Goal: Task Accomplishment & Management: Use online tool/utility

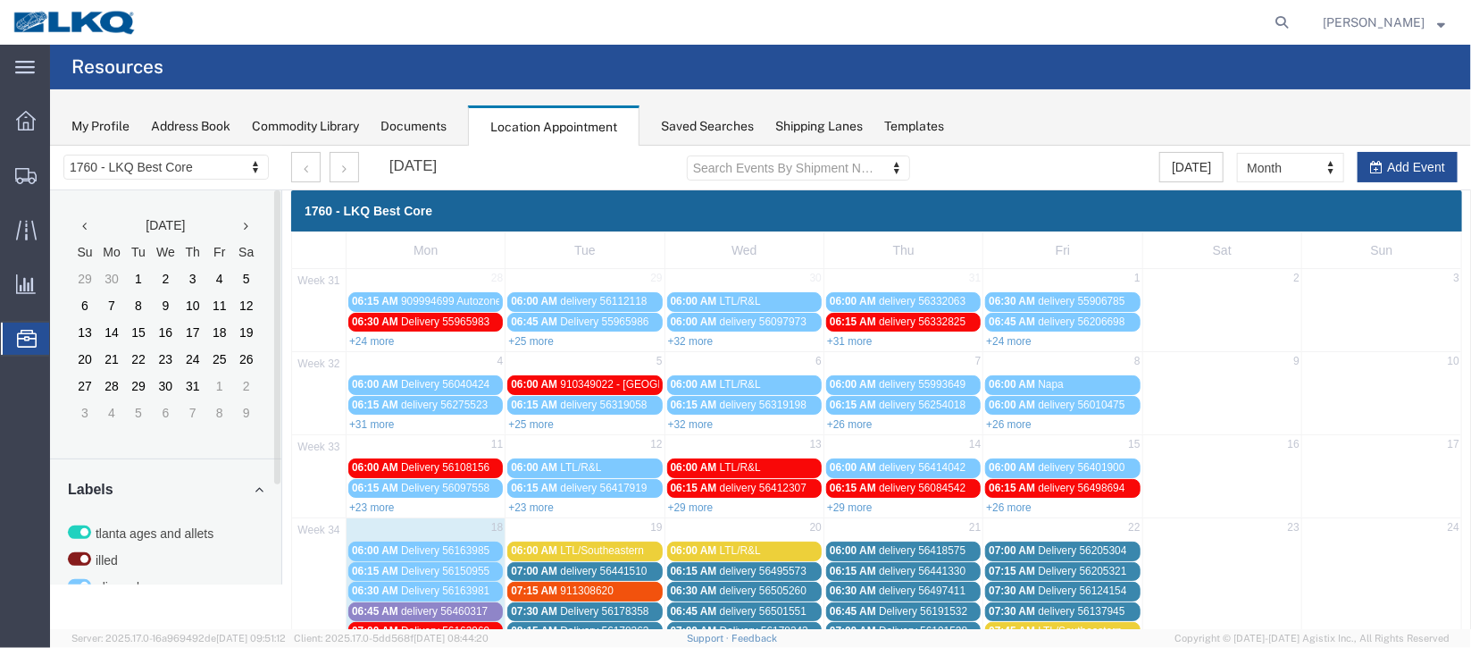
scroll to position [401, 0]
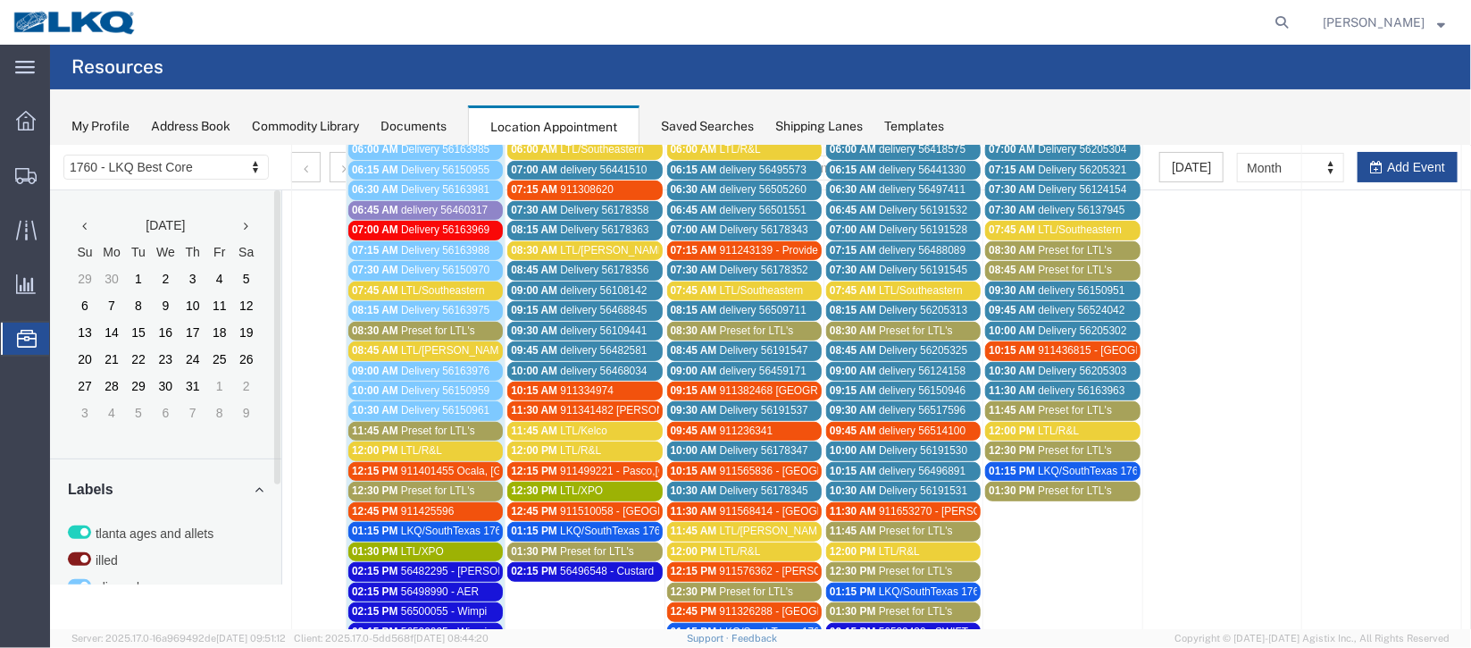
click at [427, 504] on span "911425596" at bounding box center [427, 510] width 54 height 13
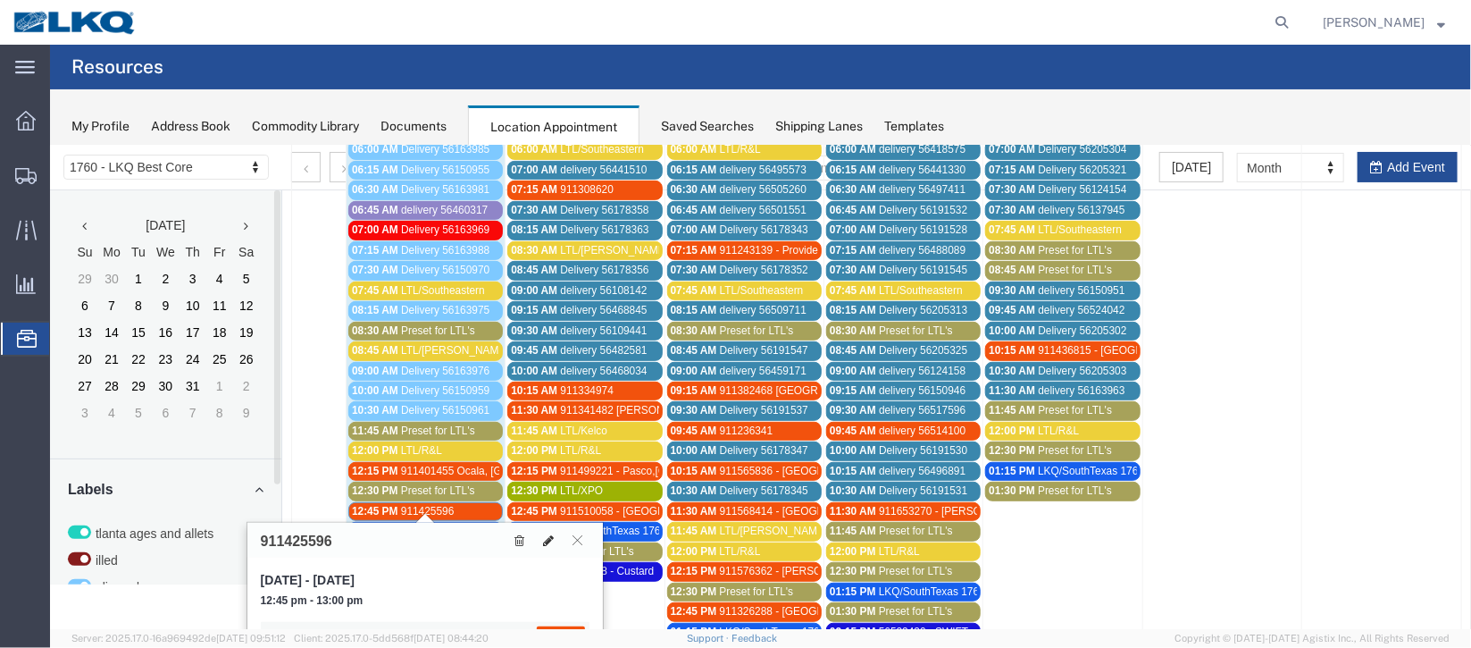
click at [547, 533] on icon at bounding box center [547, 539] width 11 height 13
select select "1"
select select "24"
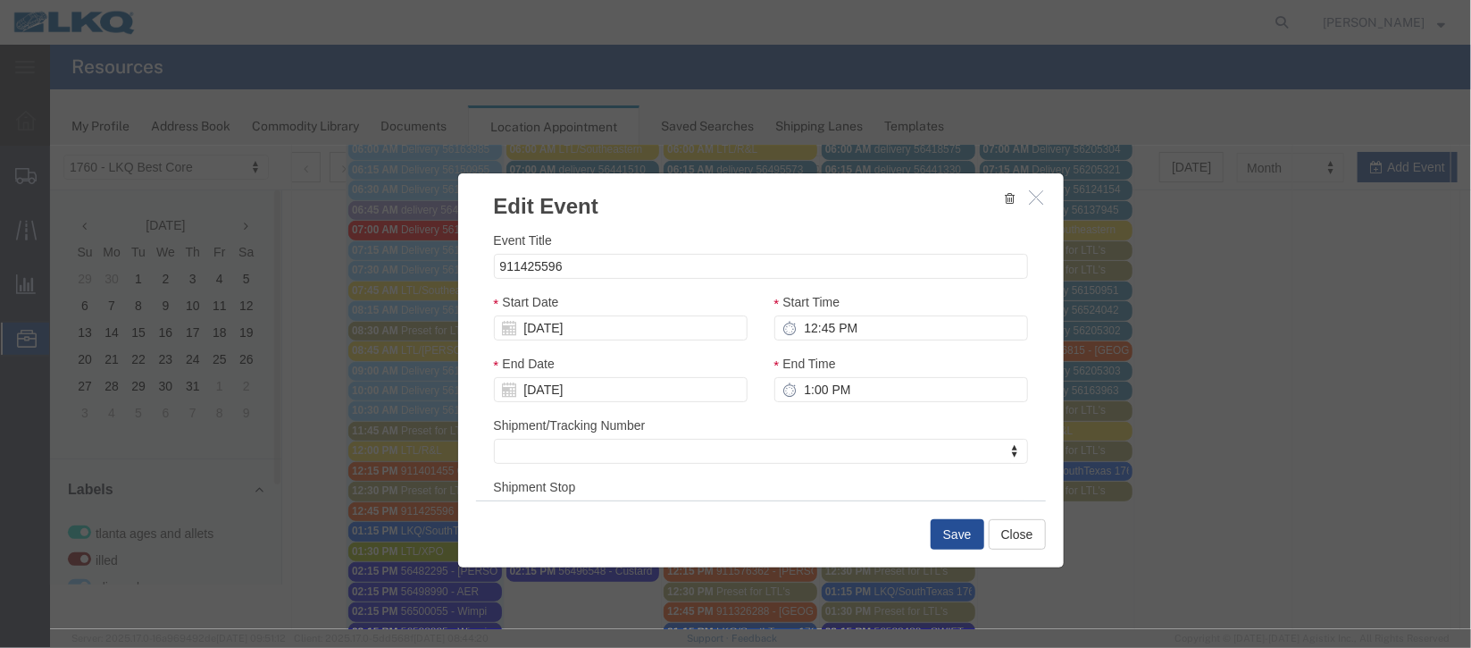
scroll to position [219, 0]
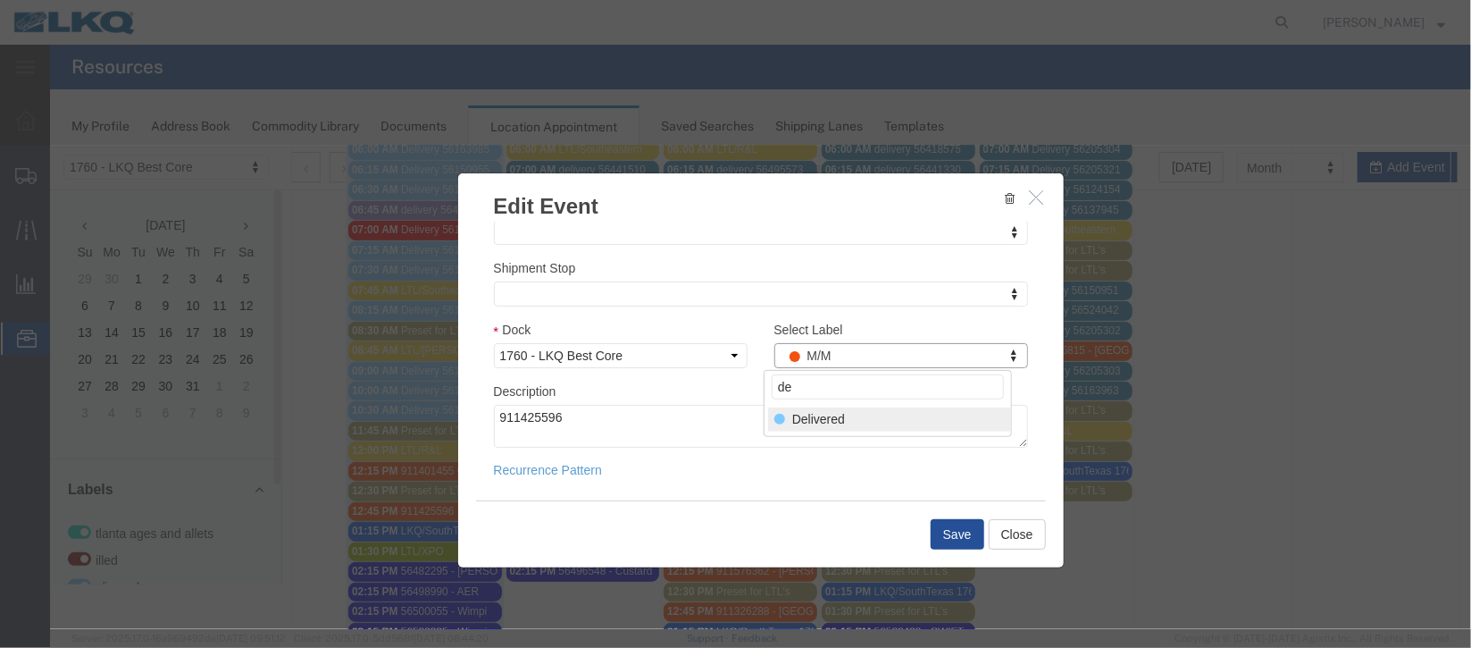
type input "de"
select select "40"
click at [944, 523] on button "Save" at bounding box center [957, 533] width 54 height 30
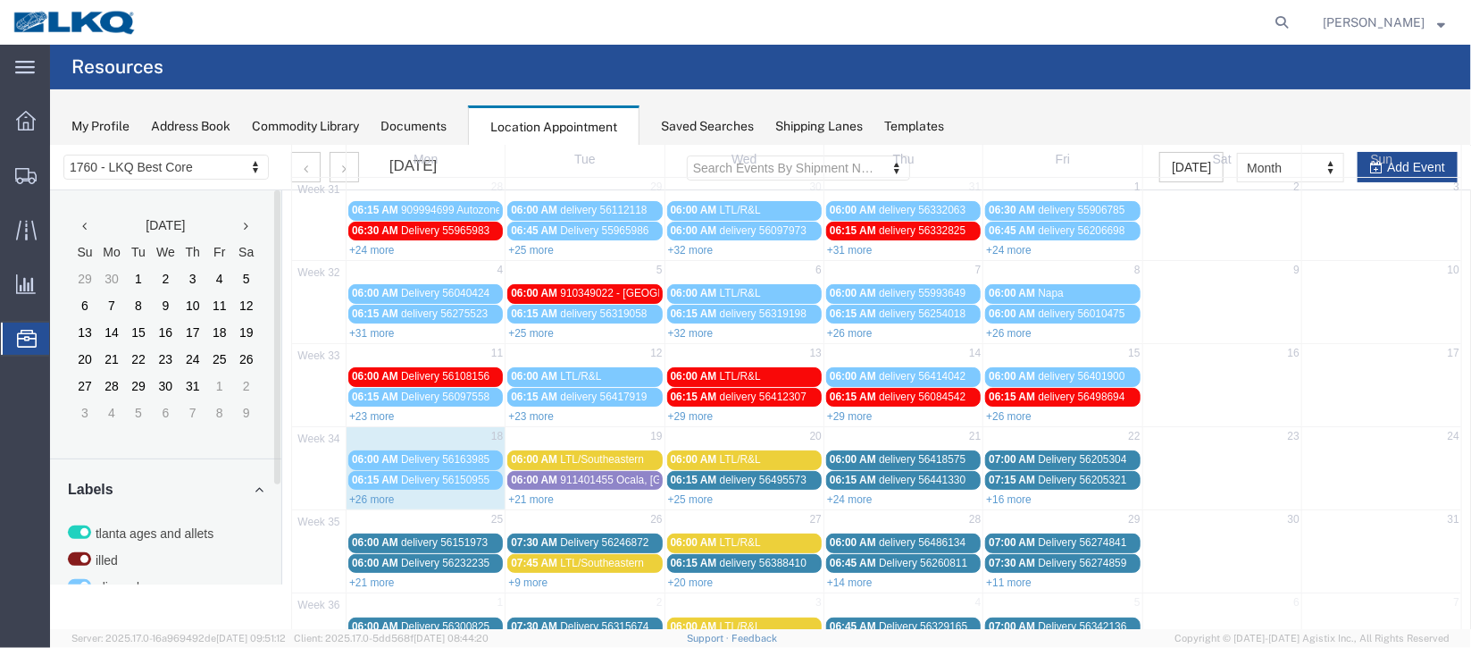
scroll to position [152, 0]
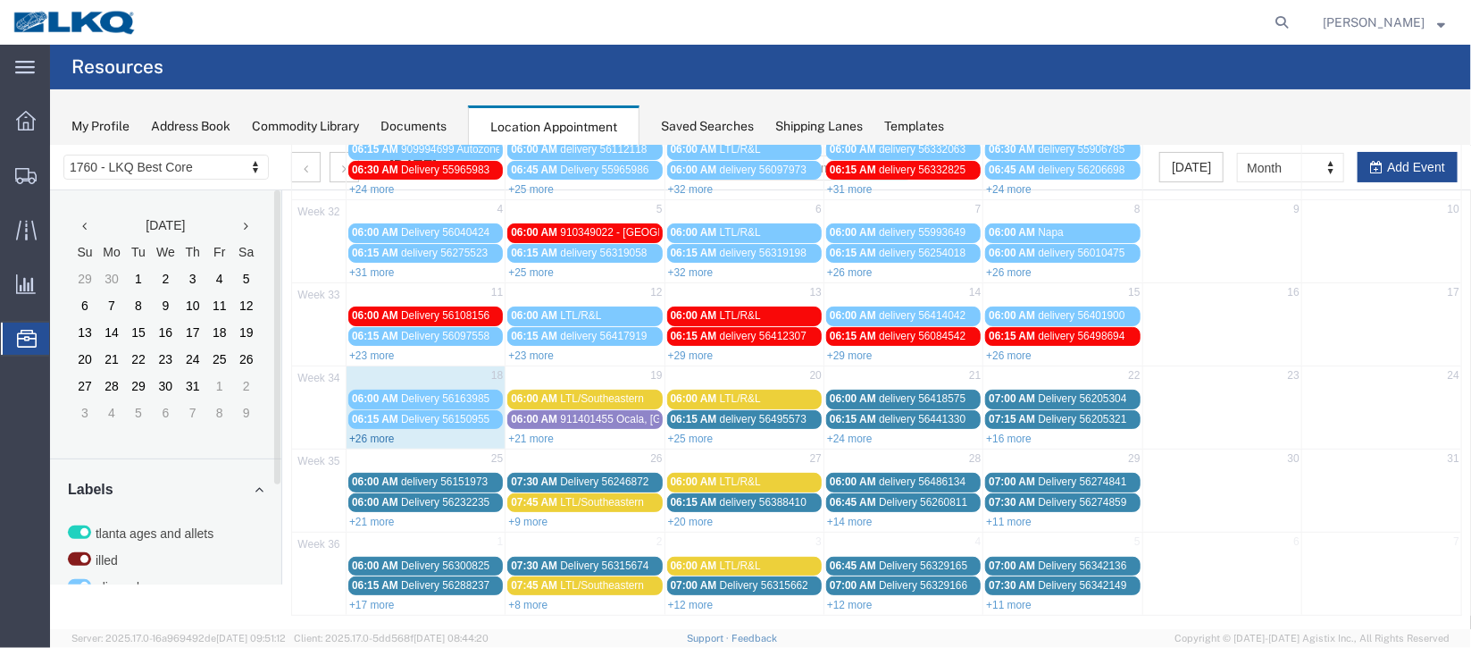
click at [357, 431] on link "+26 more" at bounding box center [371, 437] width 46 height 13
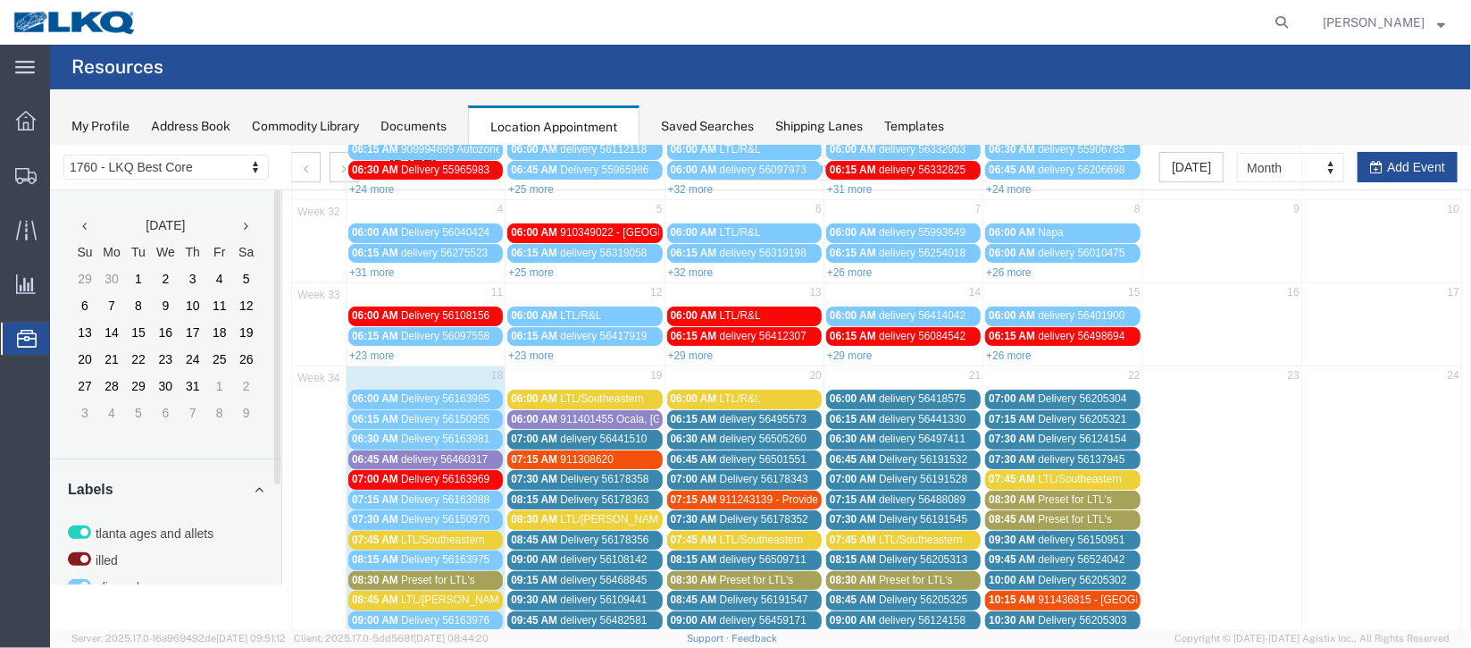
scroll to position [420, 0]
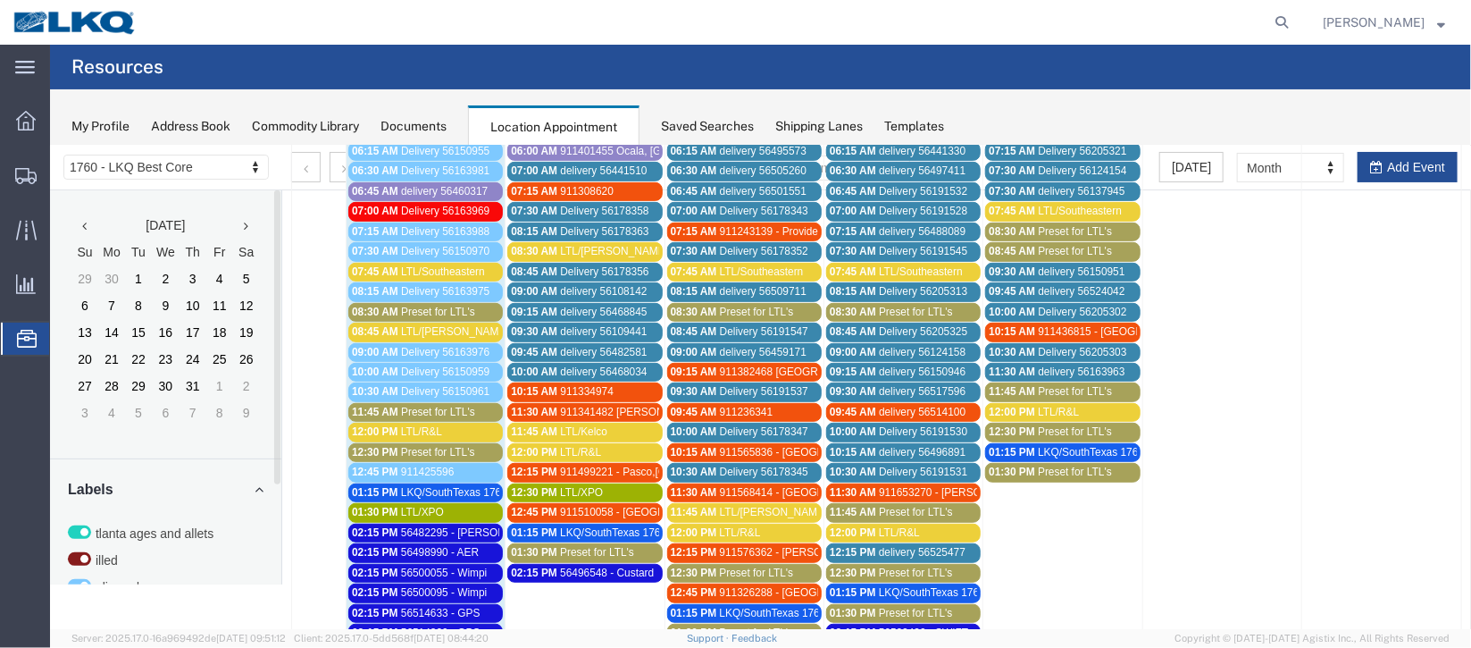
click at [462, 485] on span "LKQ/SouthTexas 1762" at bounding box center [453, 491] width 106 height 13
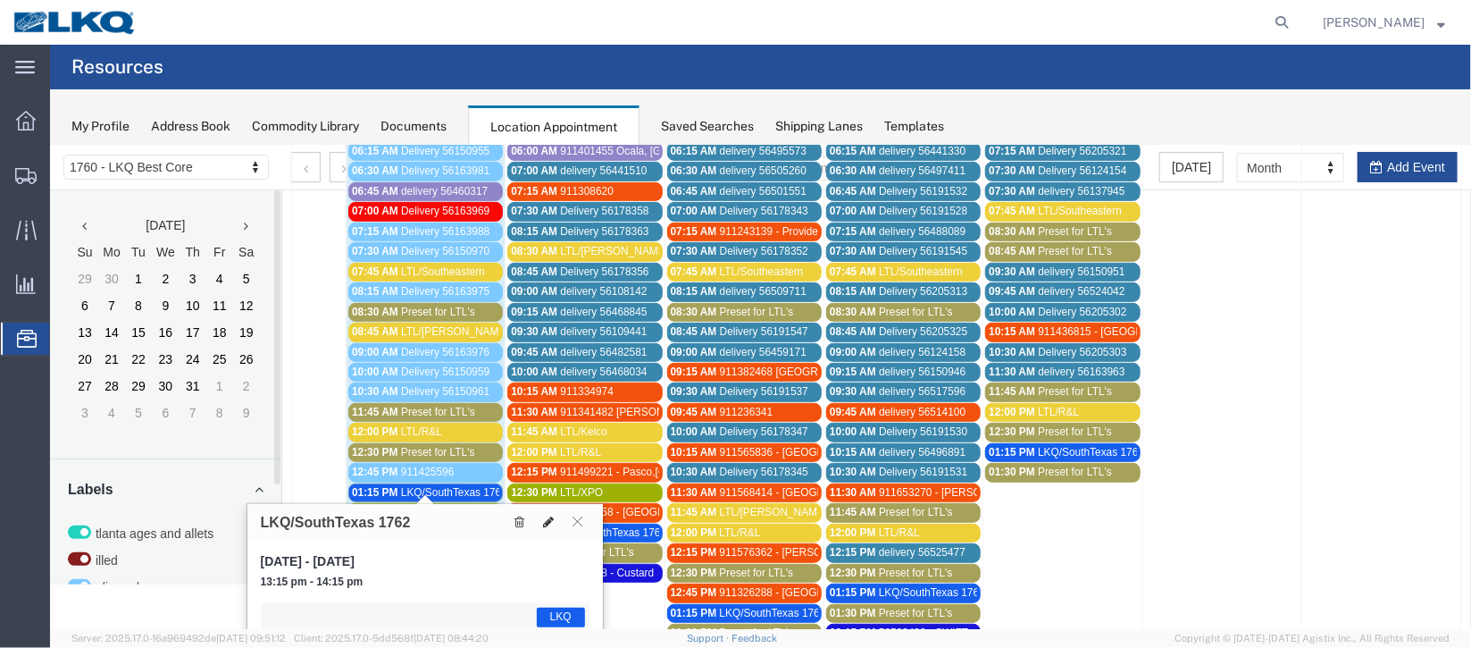
click at [549, 519] on icon at bounding box center [547, 520] width 11 height 13
select select "1"
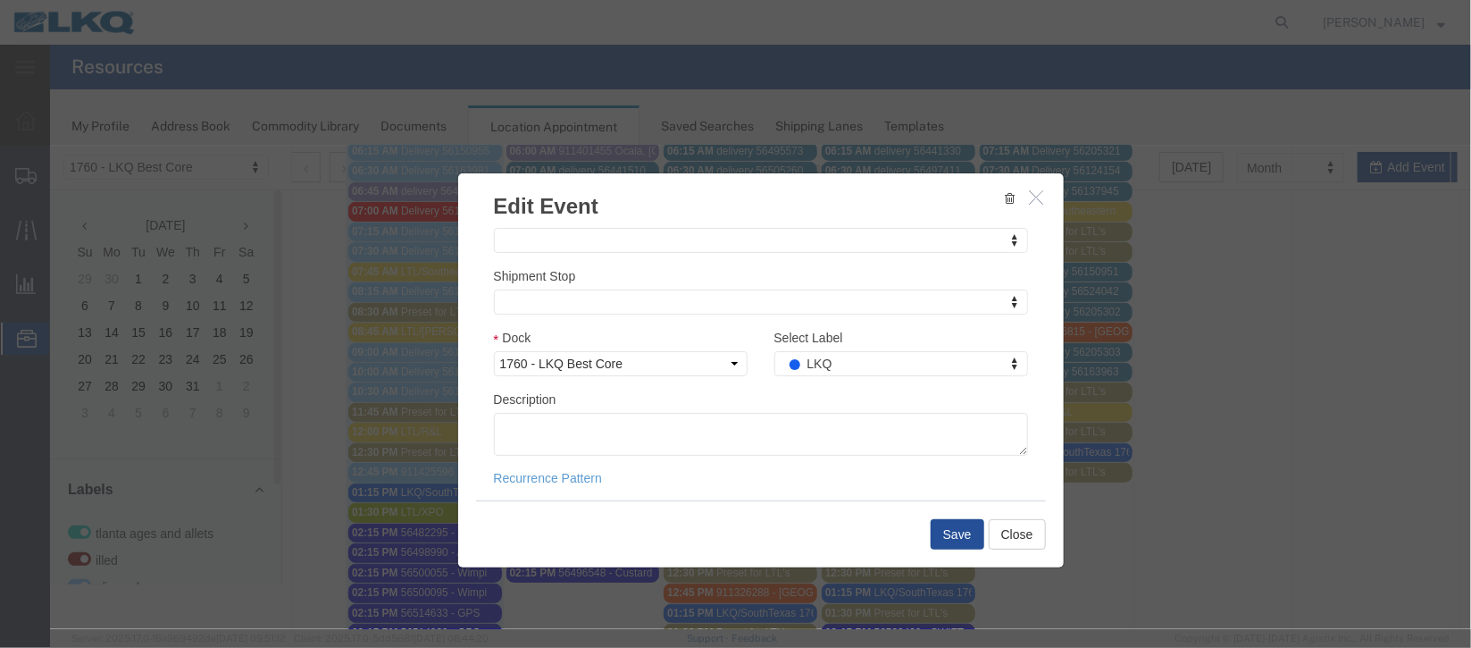
scroll to position [219, 0]
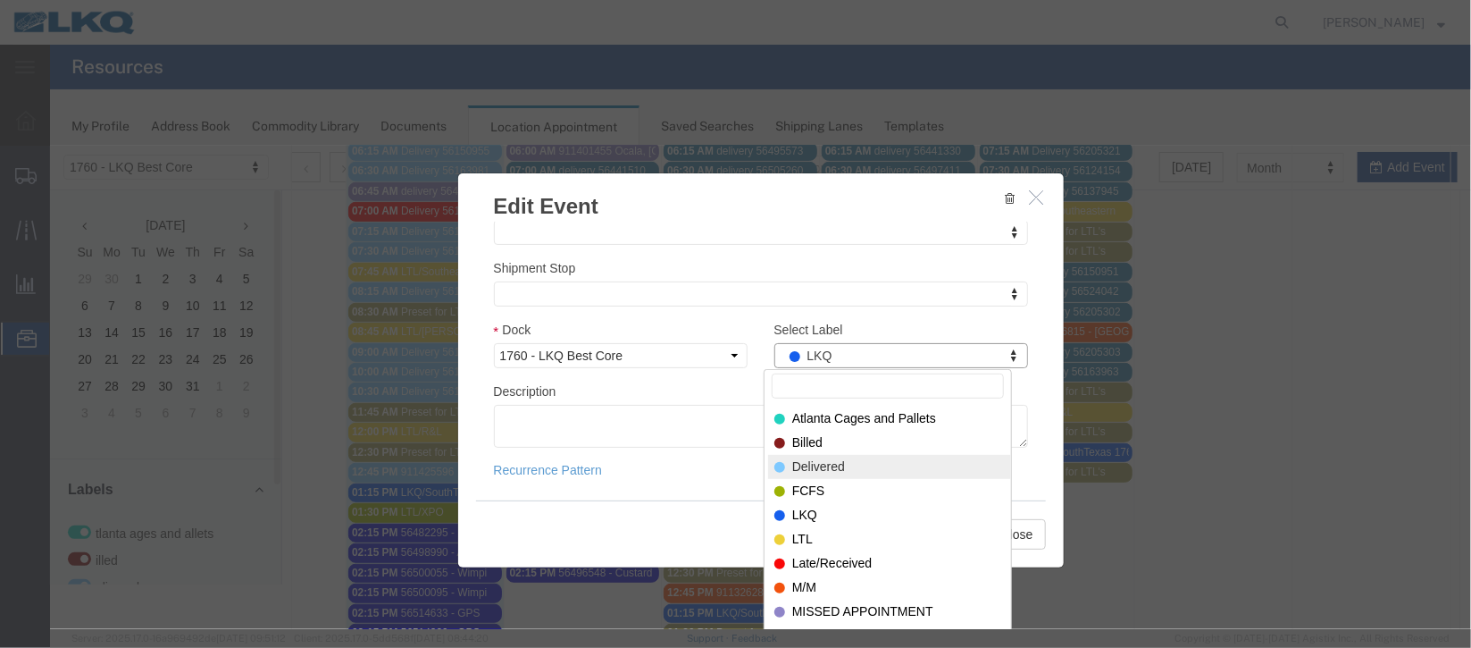
select select "40"
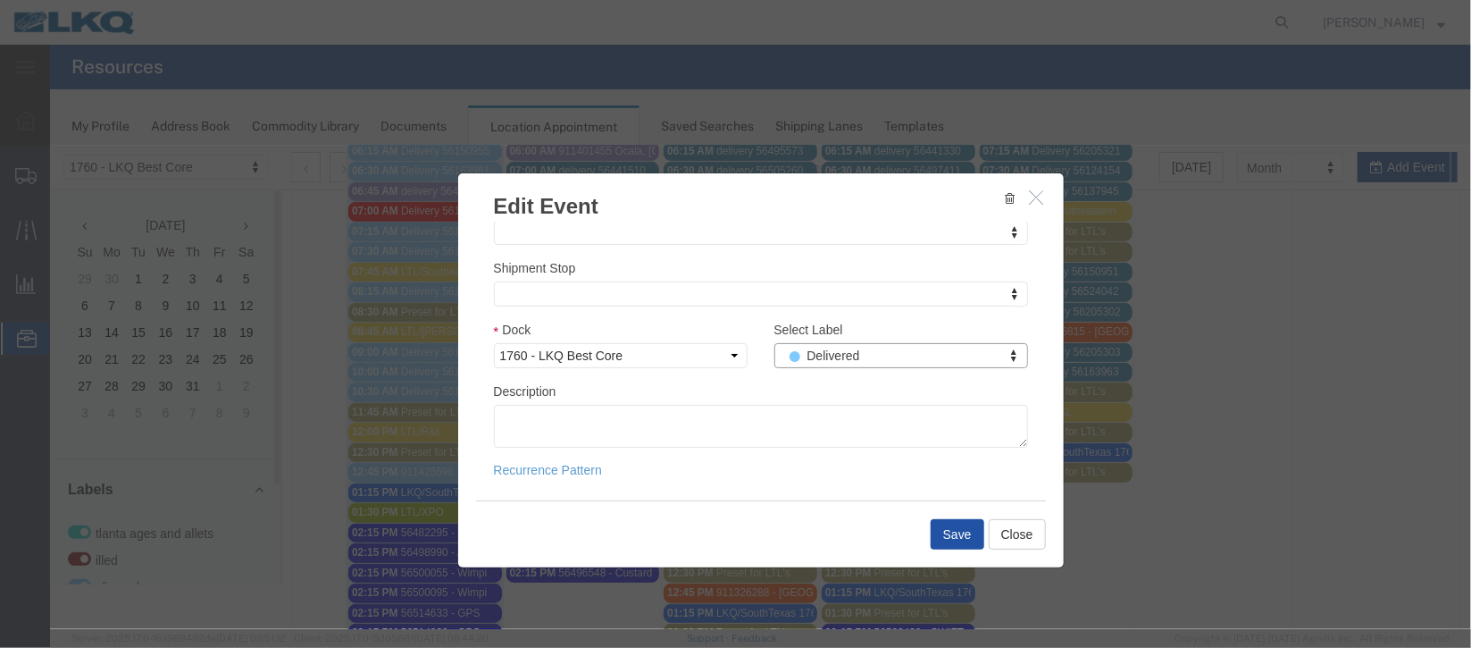
click at [935, 523] on button "Save" at bounding box center [957, 533] width 54 height 30
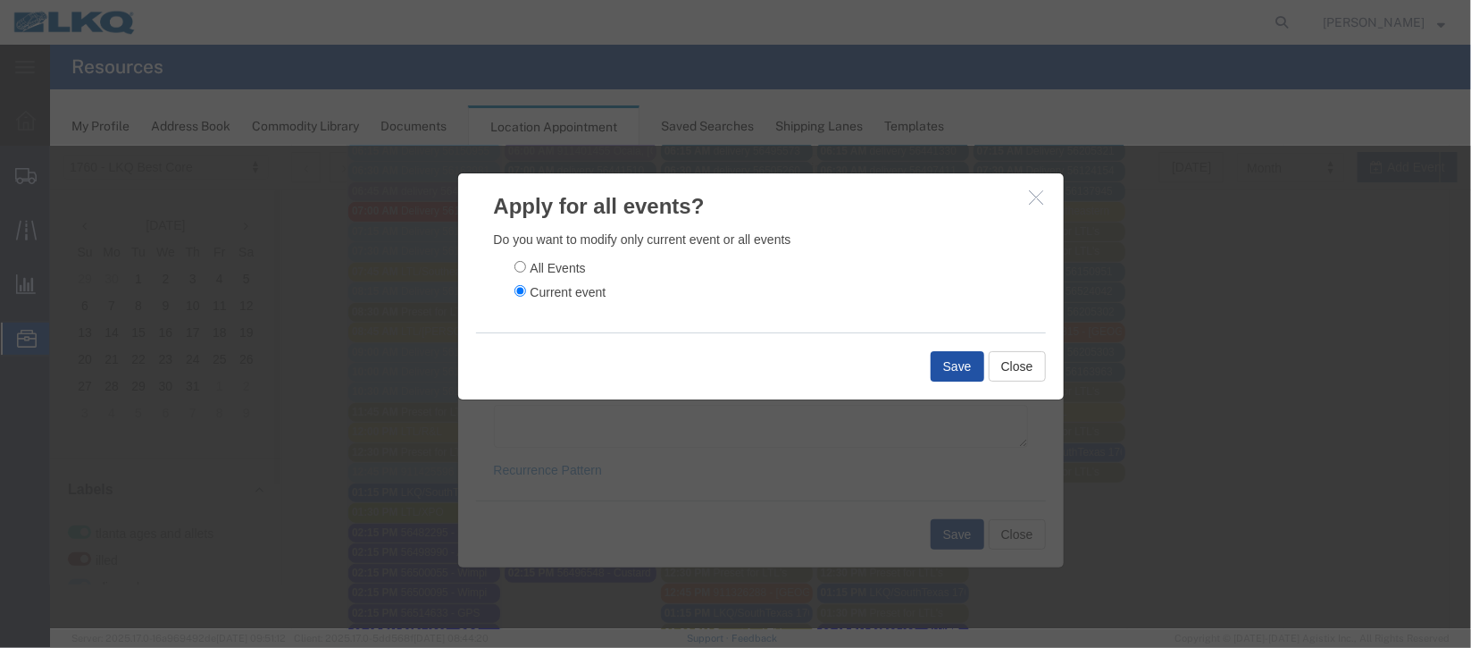
click at [930, 356] on button "Save" at bounding box center [957, 365] width 54 height 30
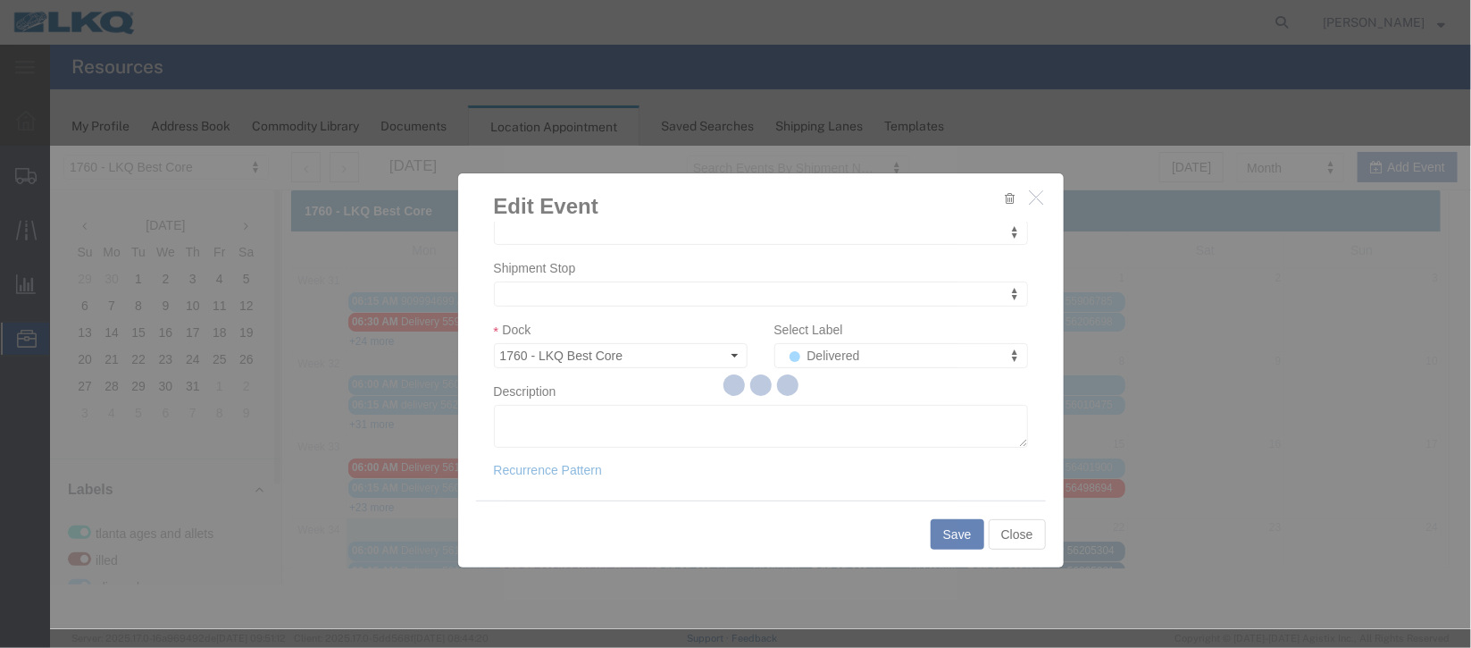
scroll to position [0, 0]
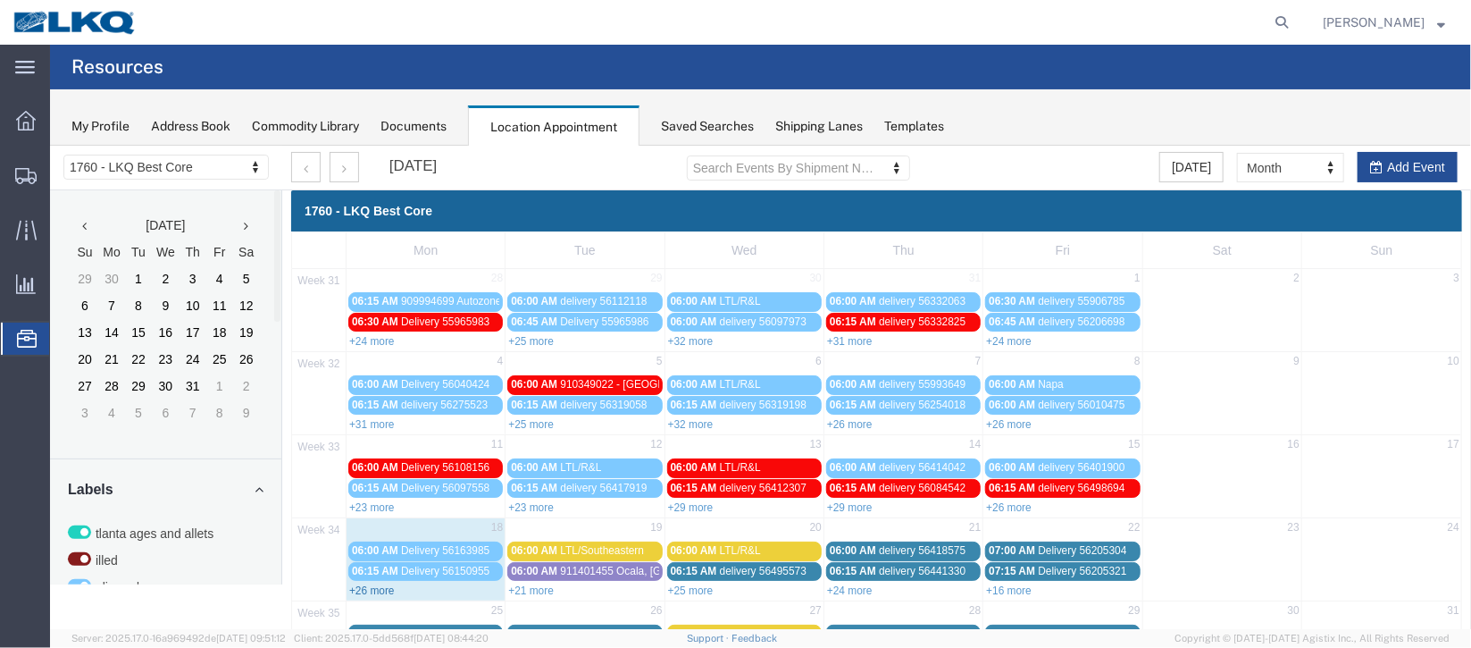
click at [383, 586] on link "+26 more" at bounding box center [371, 589] width 46 height 13
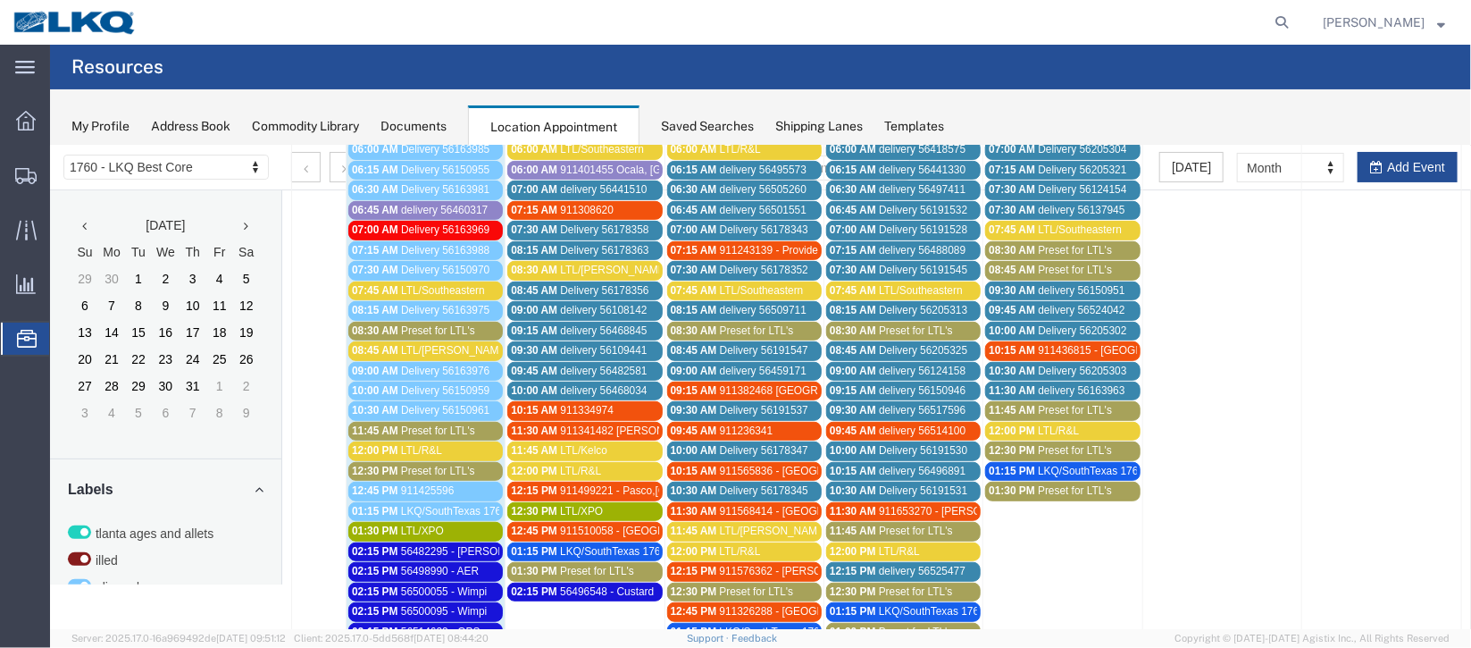
scroll to position [267, 0]
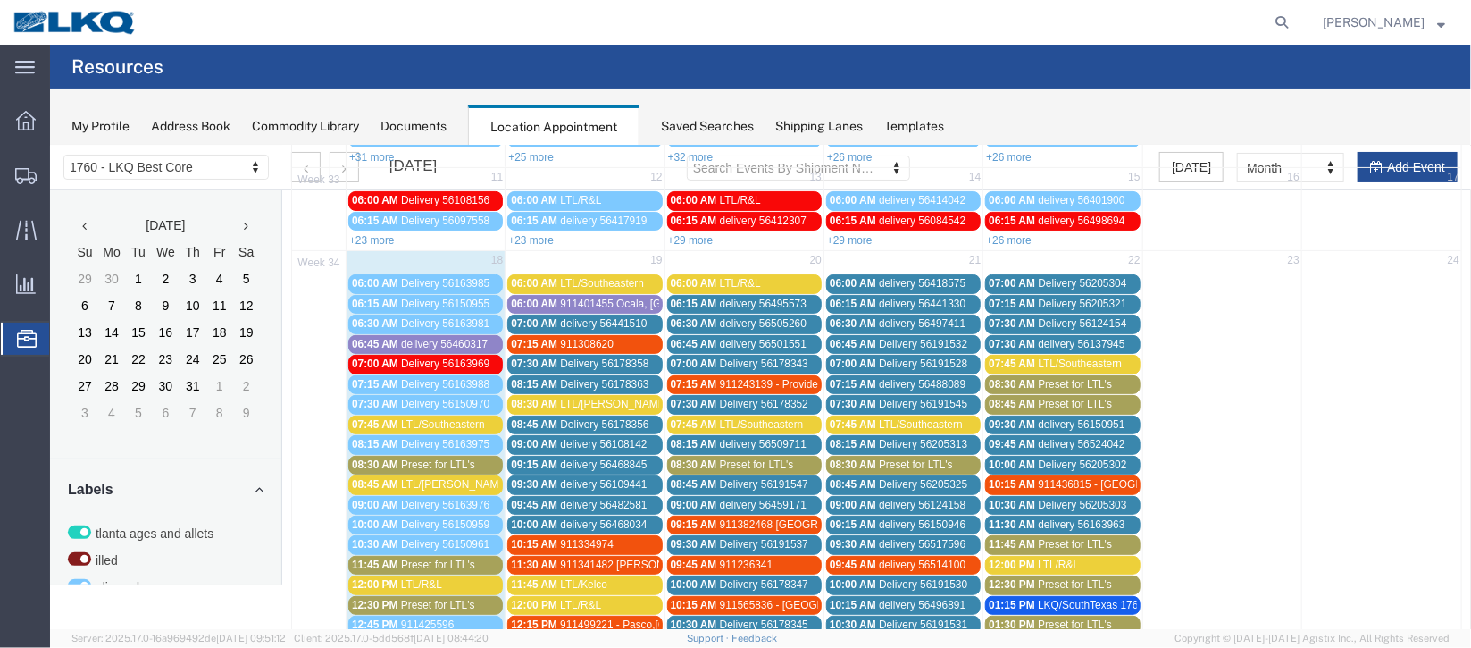
click at [564, 297] on span "911401455 Ocala, [GEOGRAPHIC_DATA] Uber Freight" at bounding box center [690, 303] width 263 height 13
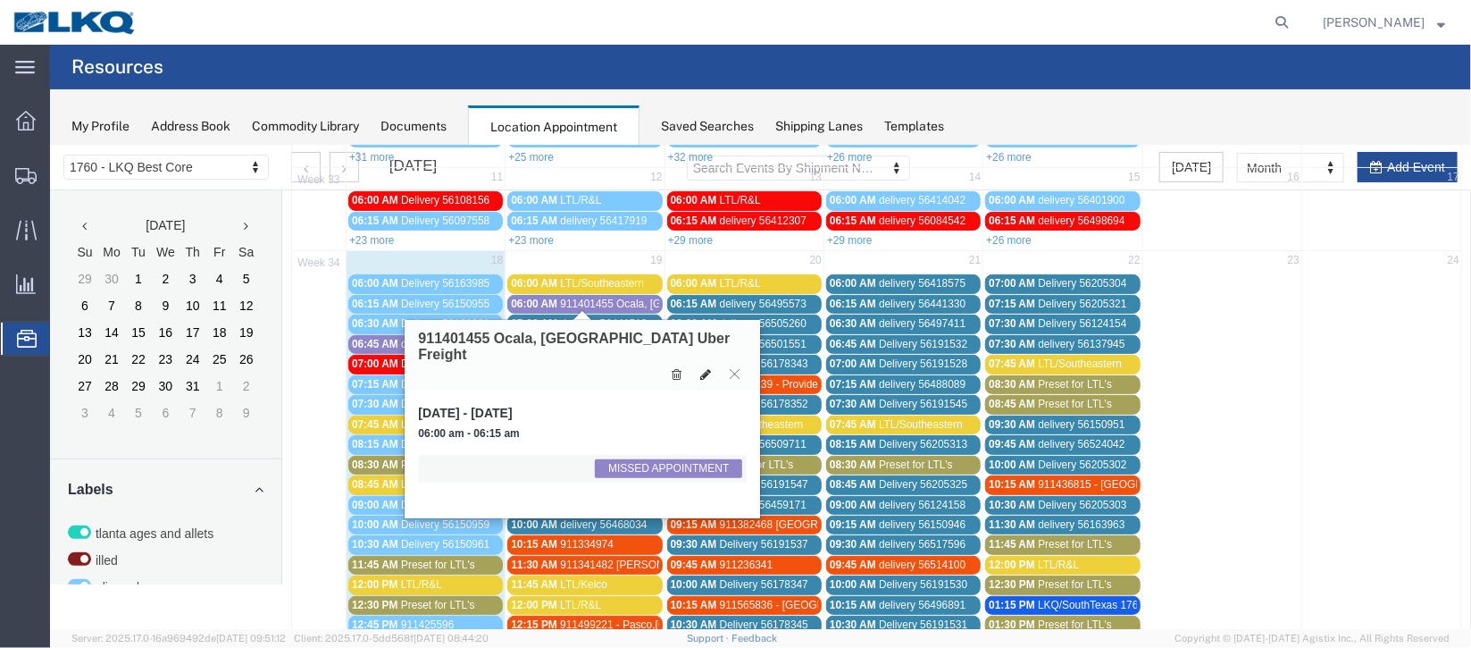
click at [703, 367] on icon at bounding box center [704, 373] width 11 height 13
select select "1"
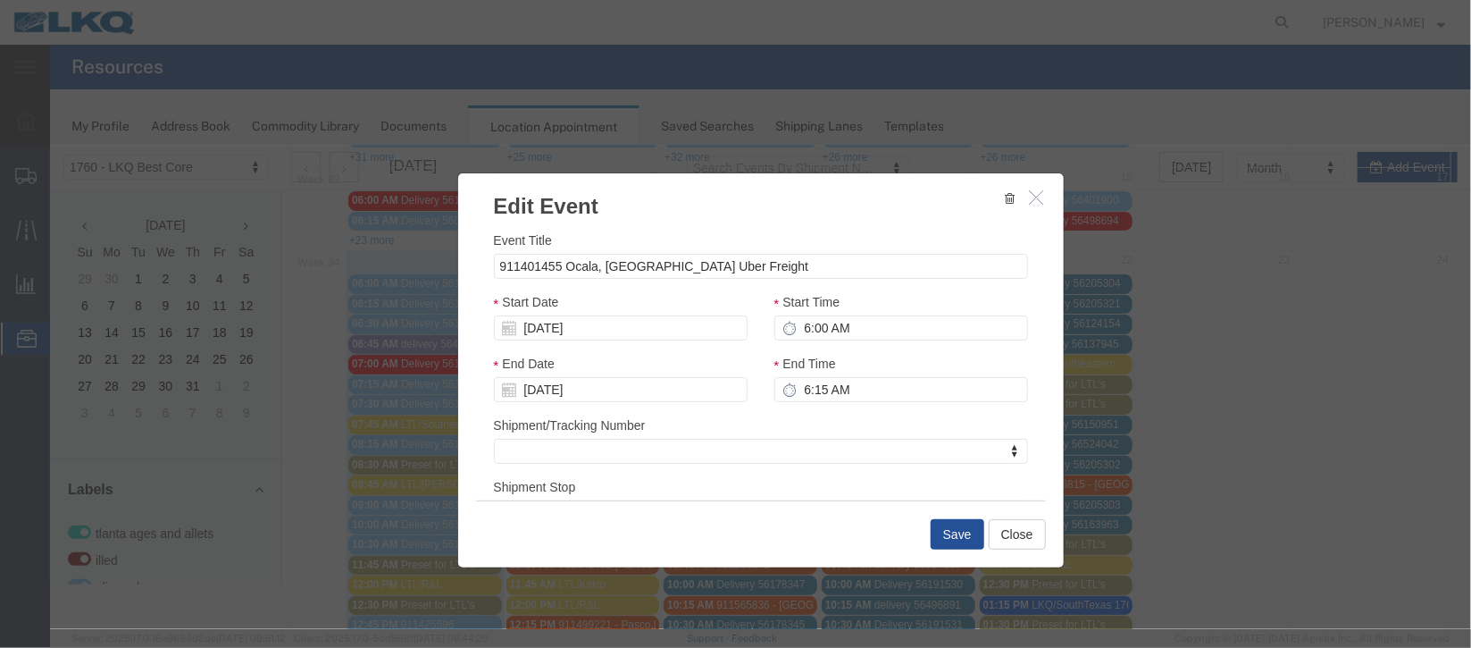
scroll to position [219, 0]
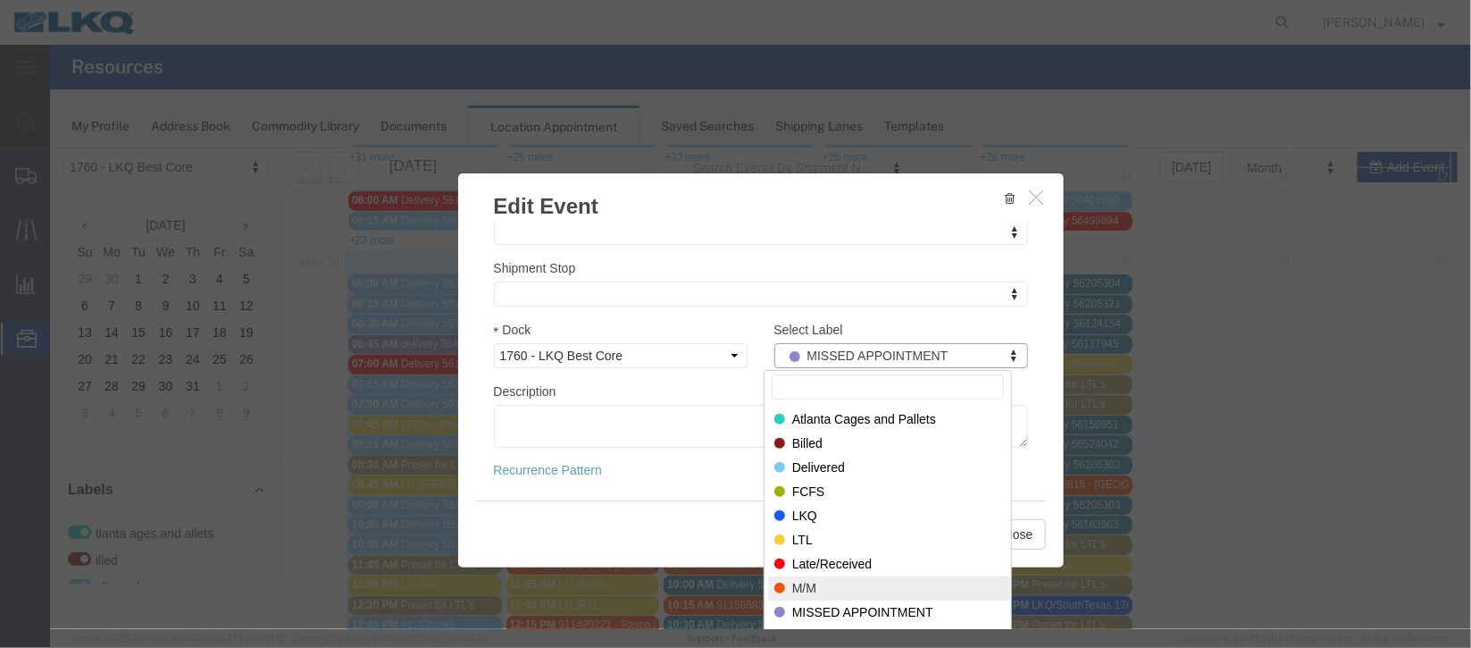
select select "24"
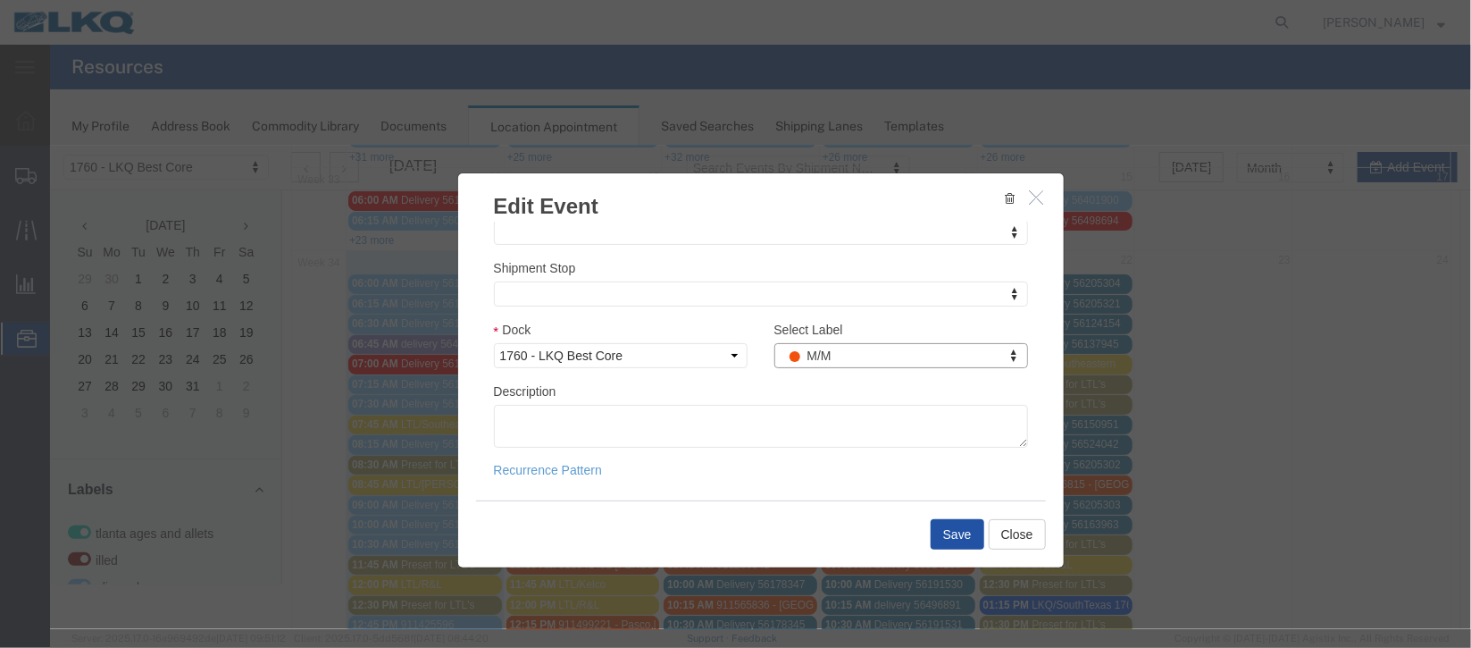
click at [930, 544] on button "Save" at bounding box center [957, 533] width 54 height 30
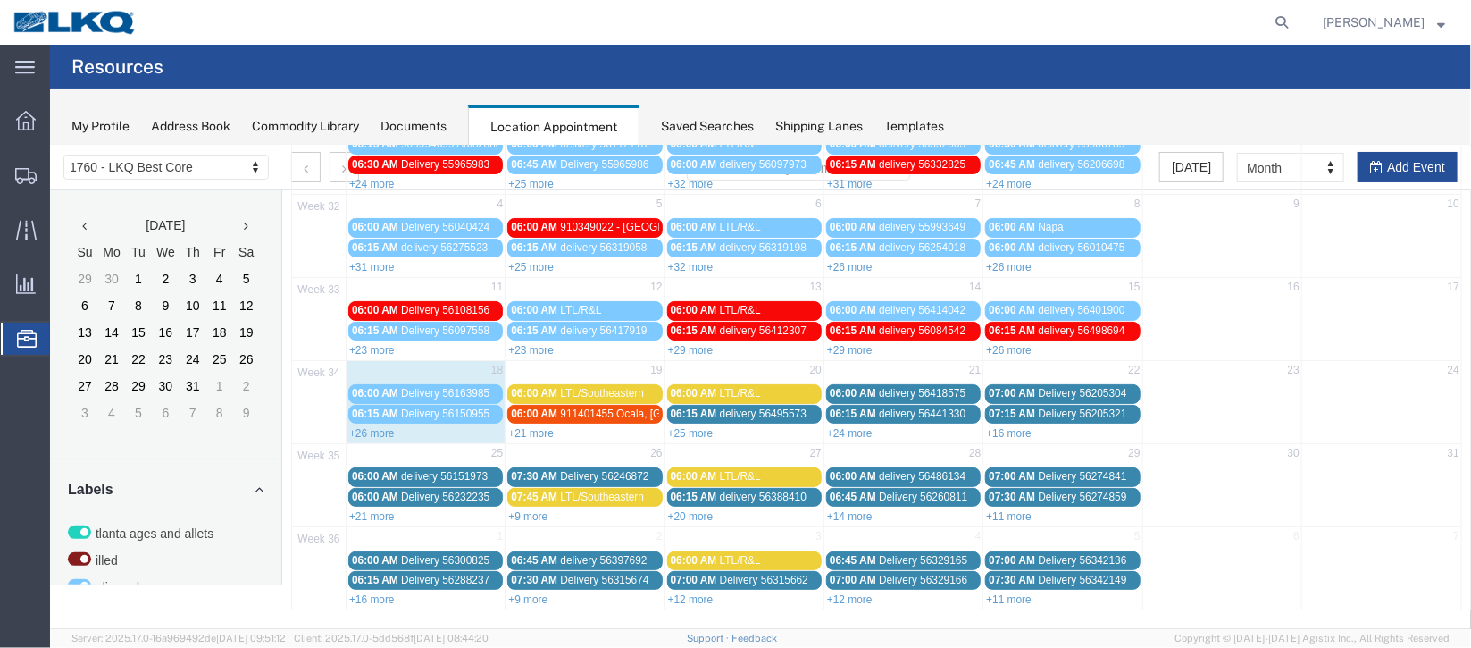
scroll to position [0, 0]
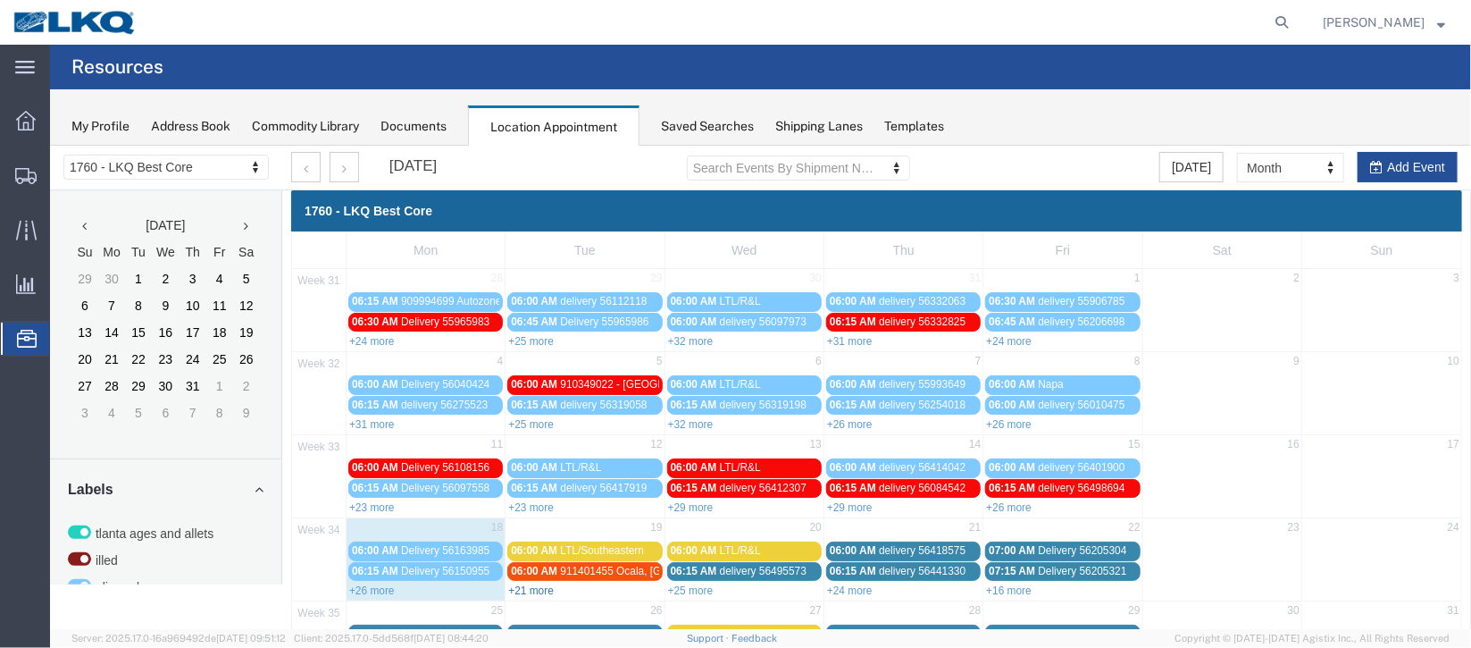
click at [516, 583] on link "+21 more" at bounding box center [530, 589] width 46 height 13
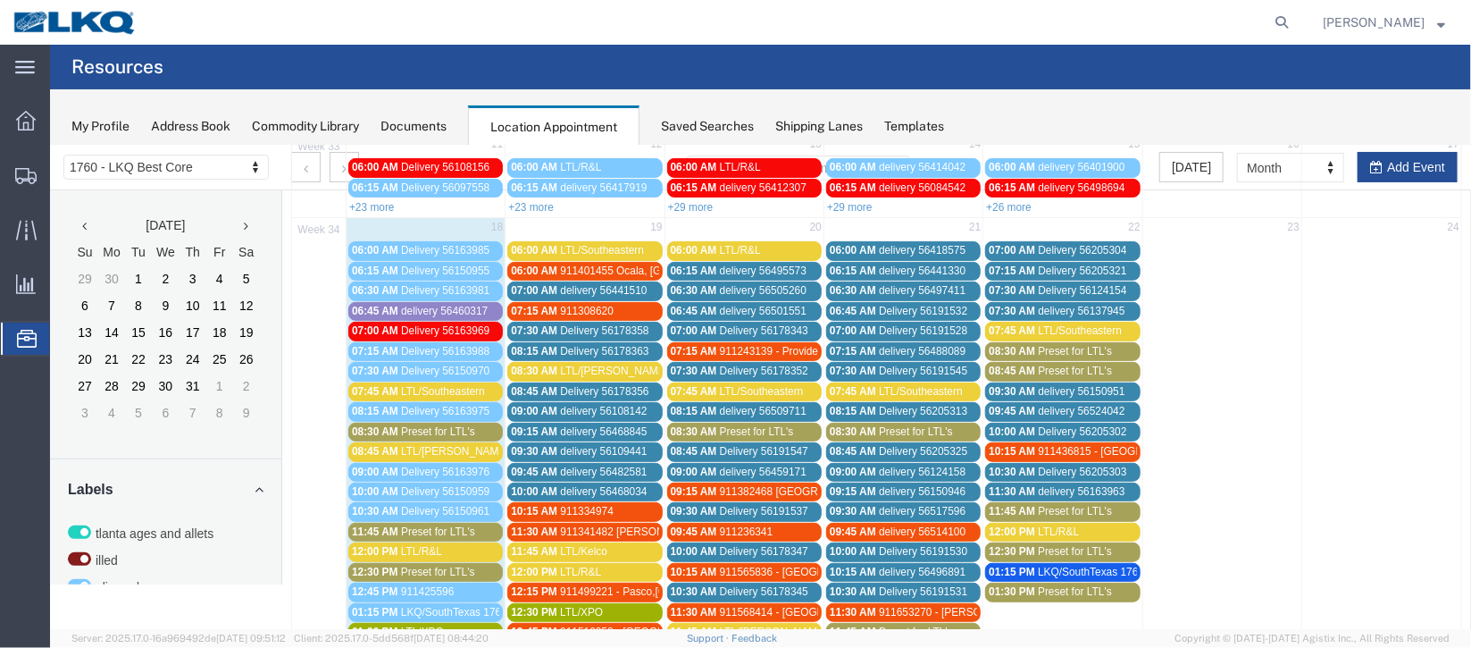
scroll to position [264, 0]
